Goal: Transaction & Acquisition: Purchase product/service

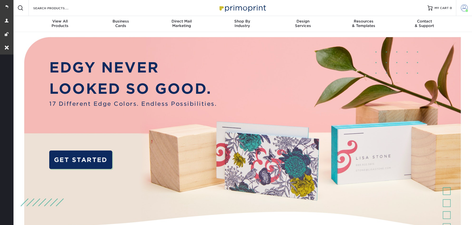
click at [460, 10] on link "Account" at bounding box center [464, 8] width 16 height 16
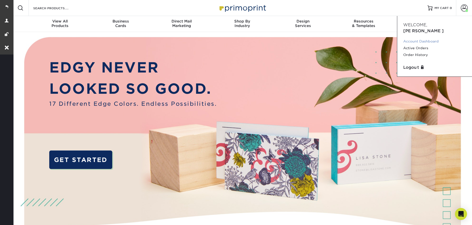
click at [419, 38] on link "Account Dashboard" at bounding box center [435, 41] width 63 height 7
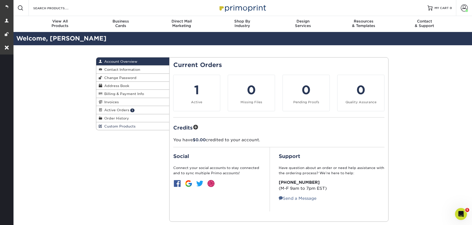
click at [116, 128] on span "Custom Products" at bounding box center [118, 126] width 33 height 4
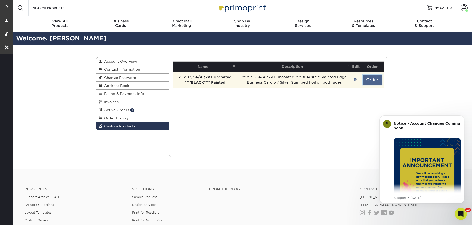
click at [367, 81] on button "Order" at bounding box center [372, 80] width 19 height 10
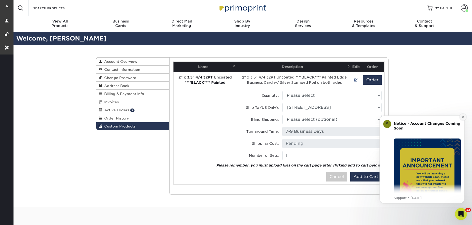
click at [464, 118] on icon "Dismiss notification" at bounding box center [463, 117] width 3 height 3
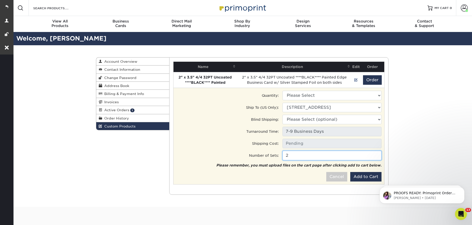
click at [378, 154] on input "2" at bounding box center [332, 156] width 99 height 10
type input "3"
click at [378, 154] on input "3" at bounding box center [332, 156] width 99 height 10
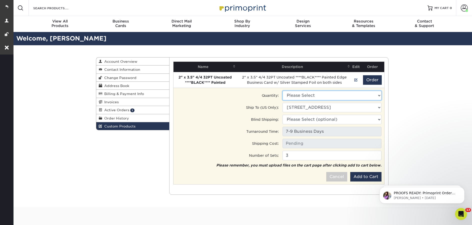
click at [302, 95] on select "Please Select 250 - $347.00" at bounding box center [332, 96] width 99 height 10
select select "0"
click at [283, 91] on select "Please Select 250 - $347.00" at bounding box center [332, 96] width 99 height 10
type input "Ground: $13.54"
click at [360, 174] on button "Add to Cart" at bounding box center [366, 177] width 31 height 10
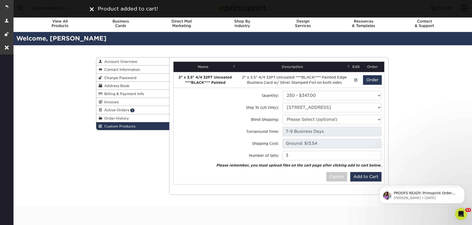
click at [152, 11] on span "Product added to cart!" at bounding box center [128, 9] width 60 height 6
click at [93, 11] on img at bounding box center [92, 9] width 4 height 4
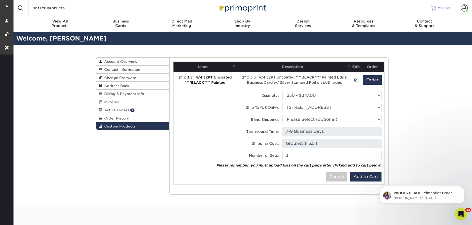
click at [438, 8] on span "MY CART" at bounding box center [445, 8] width 14 height 4
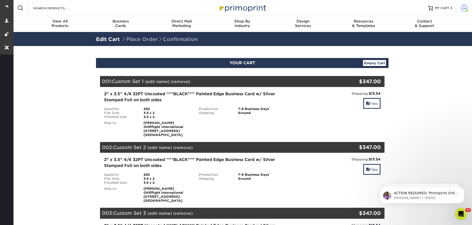
click at [462, 7] on span at bounding box center [464, 8] width 7 height 7
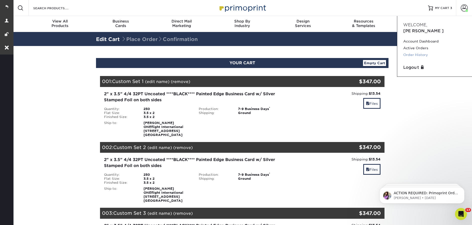
click at [411, 52] on link "Order History" at bounding box center [435, 55] width 63 height 7
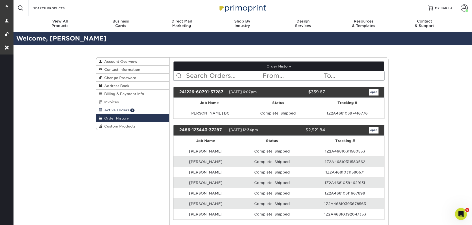
click at [122, 112] on span "Active Orders" at bounding box center [115, 110] width 27 height 4
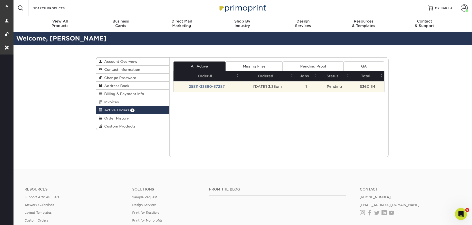
click at [216, 86] on td "25811-33860-37287" at bounding box center [207, 86] width 67 height 11
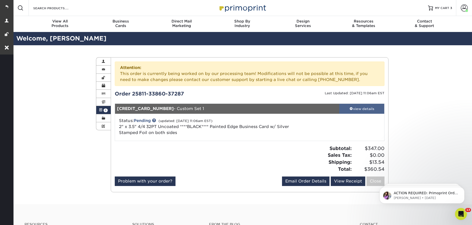
click at [348, 107] on div "view details" at bounding box center [362, 108] width 45 height 5
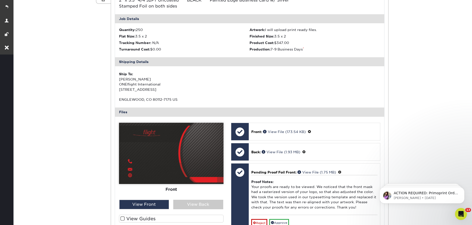
scroll to position [137, 0]
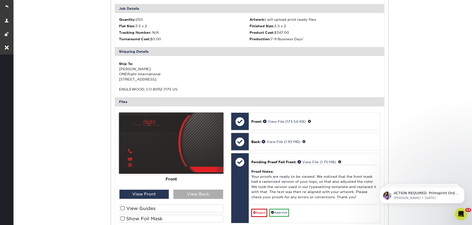
click at [191, 195] on div "View Back" at bounding box center [198, 195] width 50 height 10
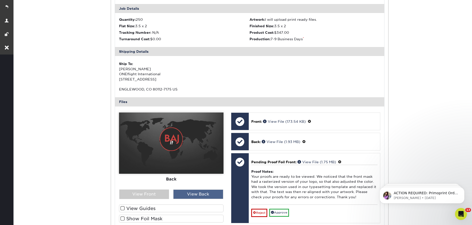
click at [189, 194] on div "View Back" at bounding box center [198, 195] width 50 height 10
click at [152, 195] on div "View Front" at bounding box center [144, 195] width 50 height 10
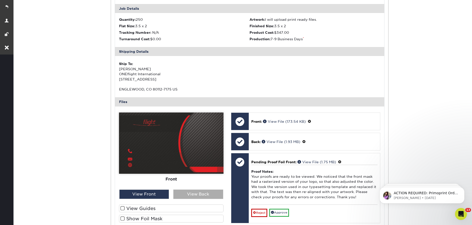
click at [188, 195] on div "View Back" at bounding box center [198, 195] width 50 height 10
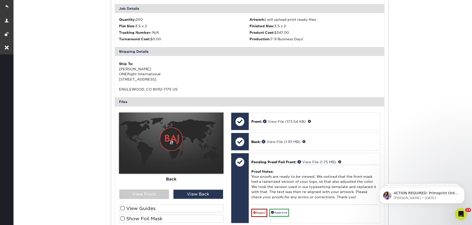
click at [155, 219] on label "Show Foil Mask" at bounding box center [171, 219] width 105 height 8
click at [0, 0] on input "Show Foil Mask" at bounding box center [0, 0] width 0 height 0
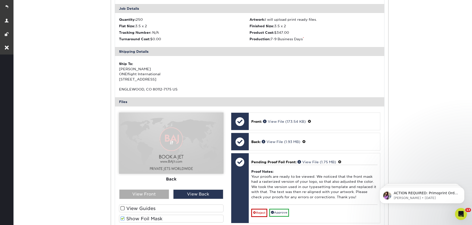
click at [144, 195] on div "View Front" at bounding box center [144, 195] width 50 height 10
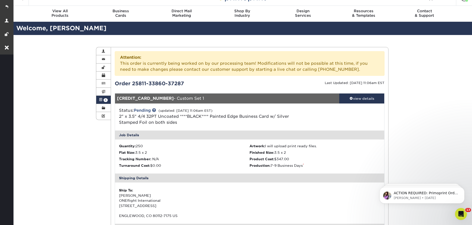
scroll to position [0, 0]
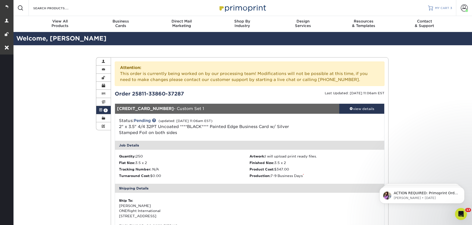
click at [444, 7] on span "MY CART" at bounding box center [442, 8] width 14 height 4
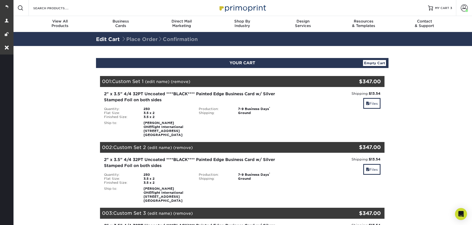
click at [158, 83] on link "(edit name)" at bounding box center [157, 81] width 25 height 5
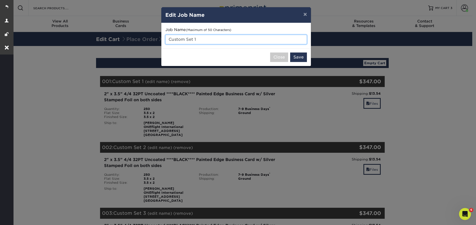
click at [200, 38] on input "Custom Set 1" at bounding box center [236, 40] width 142 height 10
drag, startPoint x: 200, startPoint y: 38, endPoint x: 168, endPoint y: 38, distance: 31.3
click at [166, 38] on input "Custom Set 1" at bounding box center [236, 40] width 142 height 10
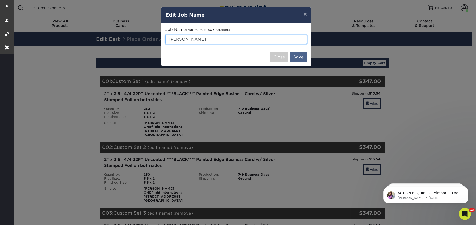
type input "[PERSON_NAME]"
click at [298, 56] on button "Save" at bounding box center [298, 58] width 17 height 10
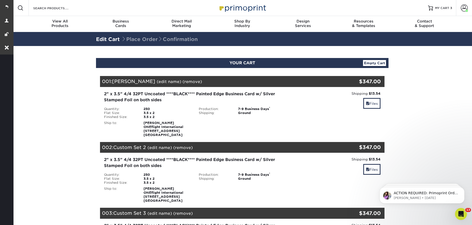
click at [163, 147] on link "(edit name)" at bounding box center [160, 147] width 25 height 5
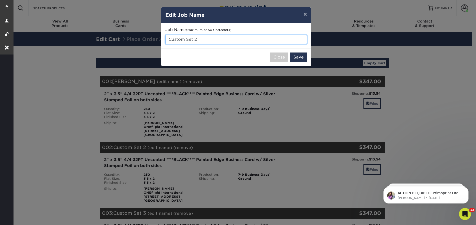
drag, startPoint x: 199, startPoint y: 40, endPoint x: 169, endPoint y: 36, distance: 30.6
click at [169, 36] on input "Custom Set 2" at bounding box center [236, 40] width 142 height 10
type input "Chengi"
click at [309, 57] on div "Close Save" at bounding box center [236, 57] width 150 height 18
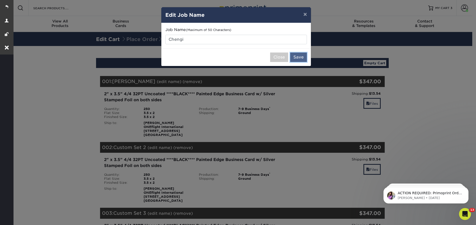
click at [299, 57] on button "Save" at bounding box center [298, 58] width 17 height 10
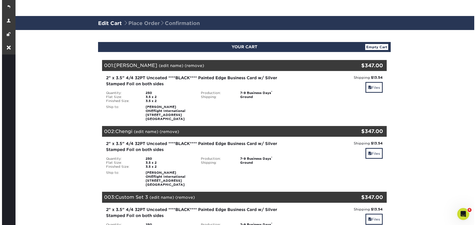
scroll to position [82, 0]
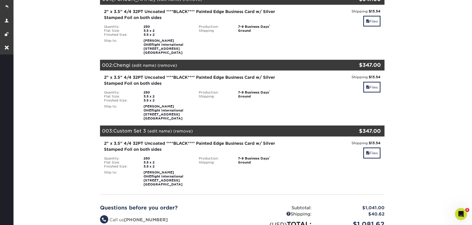
click at [159, 133] on link "(edit name)" at bounding box center [160, 131] width 25 height 5
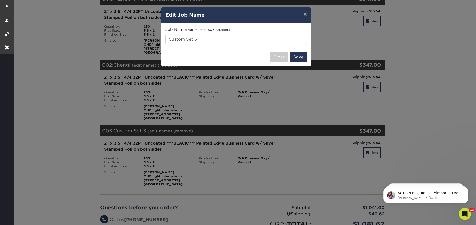
scroll to position [0, 0]
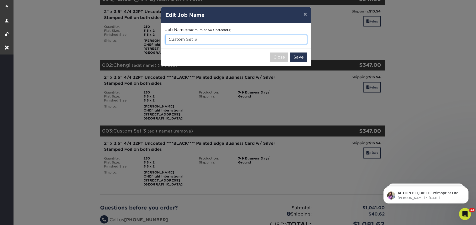
drag, startPoint x: 199, startPoint y: 42, endPoint x: 167, endPoint y: 37, distance: 33.1
click at [167, 37] on input "Custom Set 3" at bounding box center [236, 40] width 142 height 10
type input "[PERSON_NAME]"
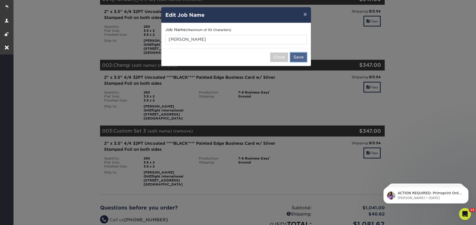
click at [299, 59] on button "Save" at bounding box center [298, 58] width 17 height 10
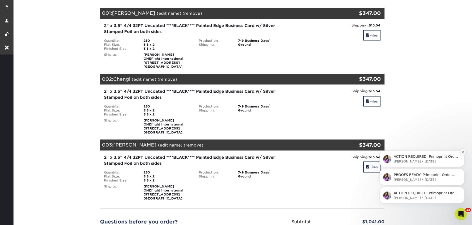
click at [464, 152] on icon "Dismiss notification" at bounding box center [463, 152] width 3 height 3
click at [462, 171] on icon "Dismiss notification" at bounding box center [463, 170] width 3 height 3
click at [462, 190] on button "Dismiss notification" at bounding box center [463, 188] width 7 height 7
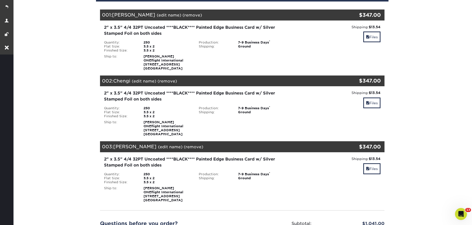
scroll to position [66, 0]
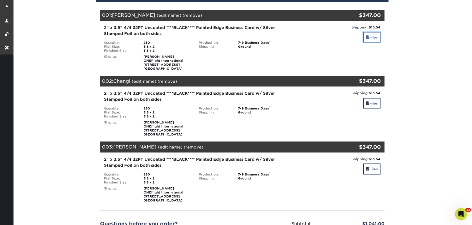
click at [373, 34] on link "Files" at bounding box center [372, 37] width 17 height 11
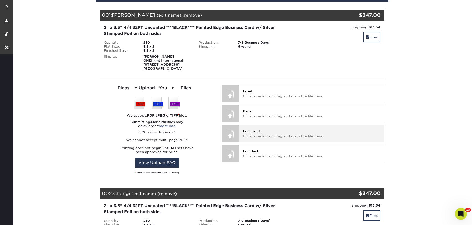
click at [255, 129] on span "Foil Front:" at bounding box center [252, 131] width 18 height 4
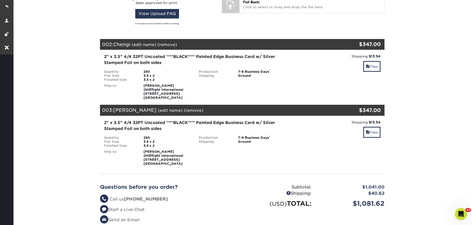
scroll to position [219, 0]
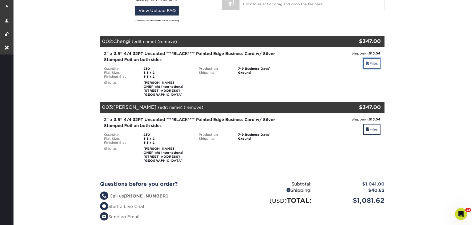
click at [369, 65] on link "Files" at bounding box center [372, 63] width 17 height 11
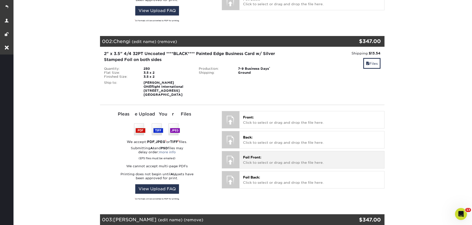
click at [276, 157] on p "Foil Front: Click to select or drag and drop the file here." at bounding box center [312, 160] width 138 height 10
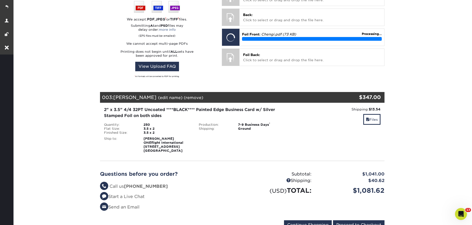
scroll to position [361, 0]
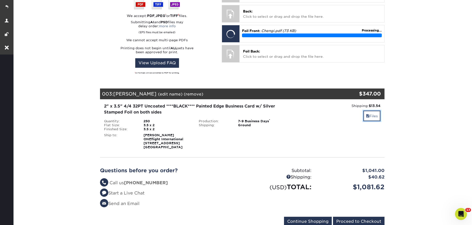
click at [368, 117] on span at bounding box center [368, 116] width 4 height 4
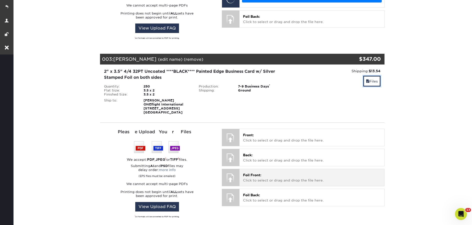
scroll to position [396, 0]
click at [259, 177] on p "Foil Front: Click to select or drag and drop the file here." at bounding box center [312, 178] width 138 height 10
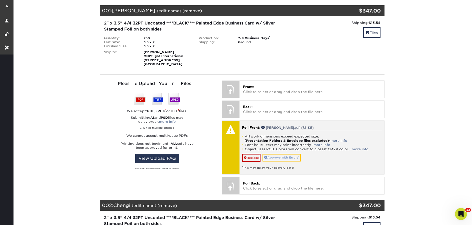
scroll to position [69, 0]
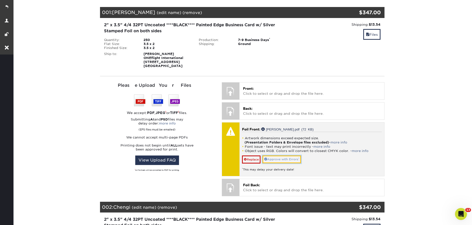
click at [297, 162] on link "Approve with Errors *" at bounding box center [282, 160] width 39 height 8
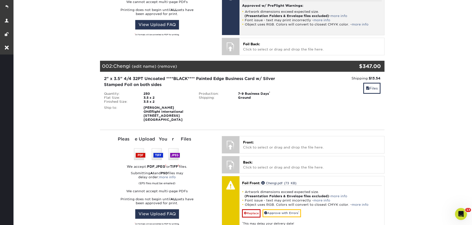
scroll to position [205, 0]
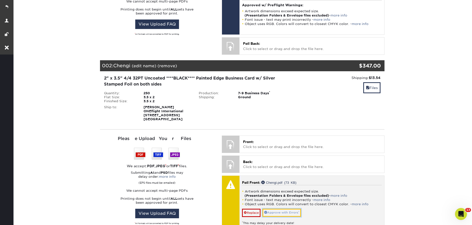
click at [297, 214] on link "Approve with Errors *" at bounding box center [282, 213] width 39 height 8
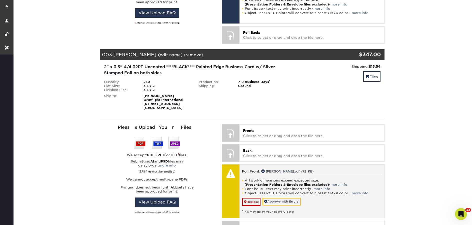
scroll to position [406, 0]
click at [285, 202] on link "Approve with Errors *" at bounding box center [282, 202] width 39 height 8
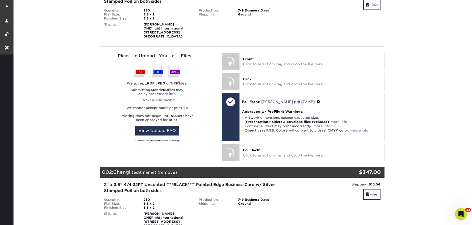
scroll to position [98, 0]
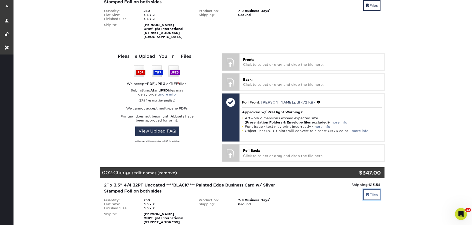
click at [373, 197] on link "Files" at bounding box center [372, 194] width 17 height 11
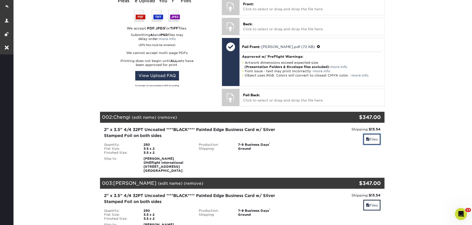
scroll to position [172, 0]
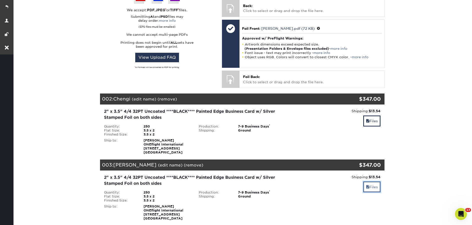
click at [367, 187] on span at bounding box center [368, 187] width 4 height 4
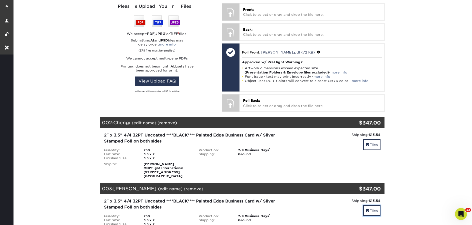
scroll to position [0, 0]
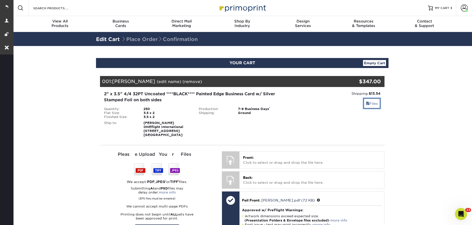
click at [374, 103] on link "Files" at bounding box center [372, 103] width 17 height 11
